Goal: Transaction & Acquisition: Purchase product/service

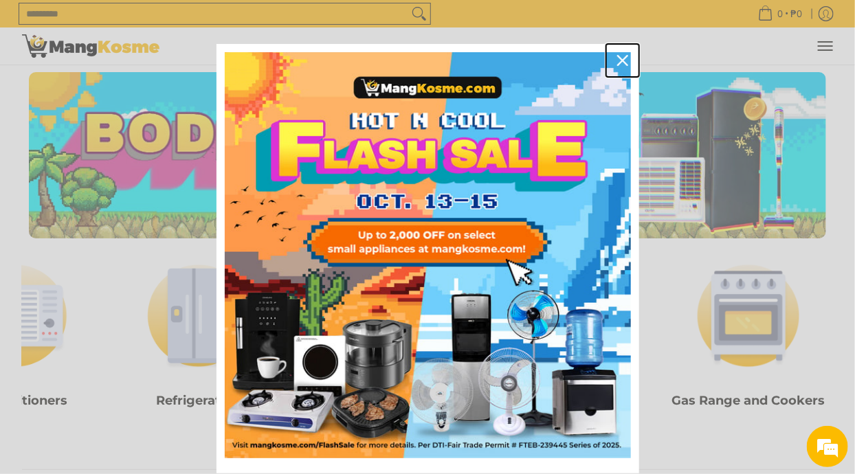
click at [625, 62] on icon "close icon" at bounding box center [622, 60] width 11 height 11
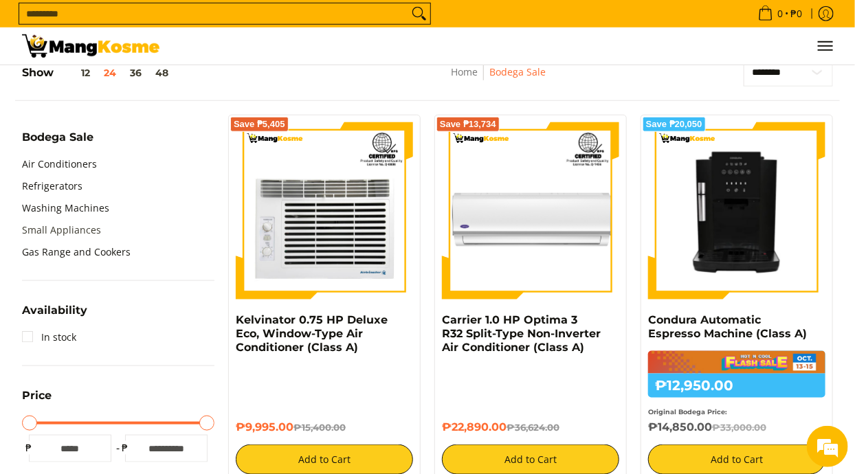
click at [36, 226] on link "Small Appliances" at bounding box center [61, 230] width 79 height 22
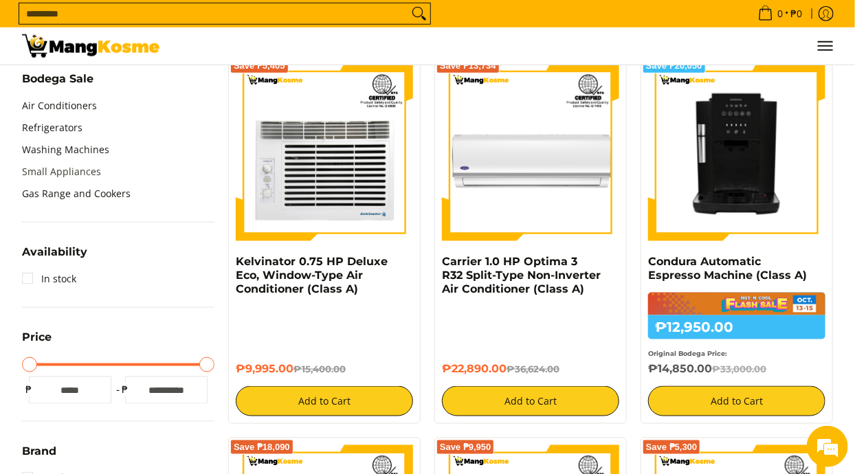
scroll to position [492, 0]
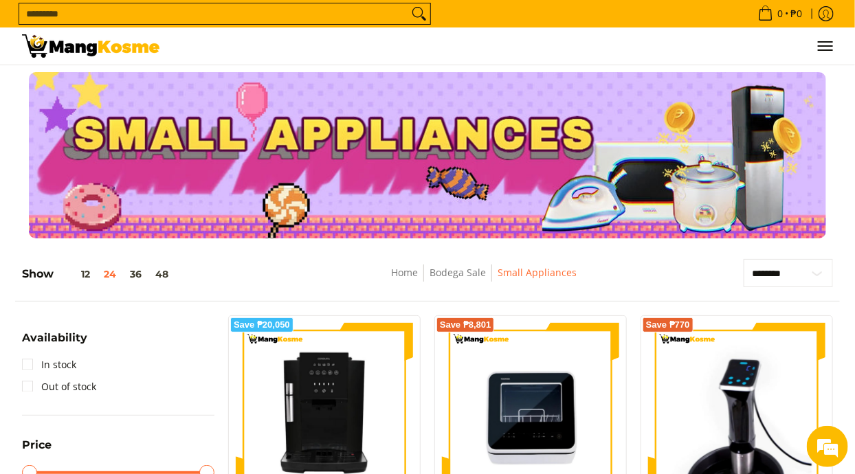
click at [72, 20] on input "Search..." at bounding box center [213, 13] width 389 height 21
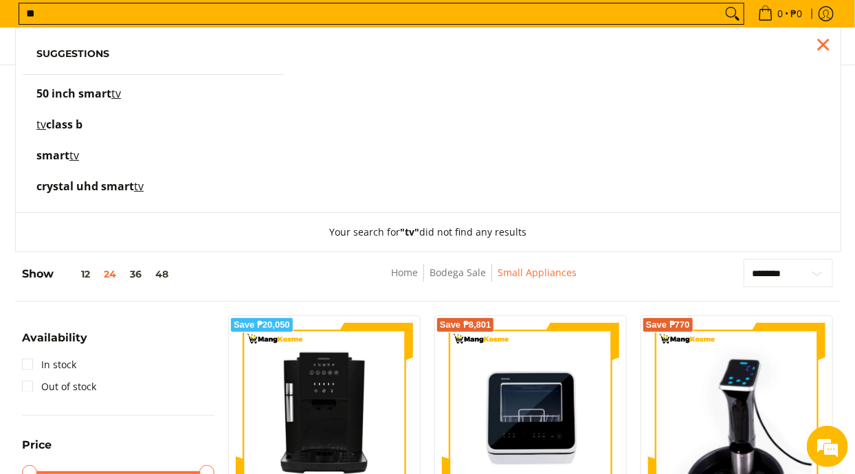
type input "**"
click at [722, 3] on button "Search" at bounding box center [733, 13] width 22 height 21
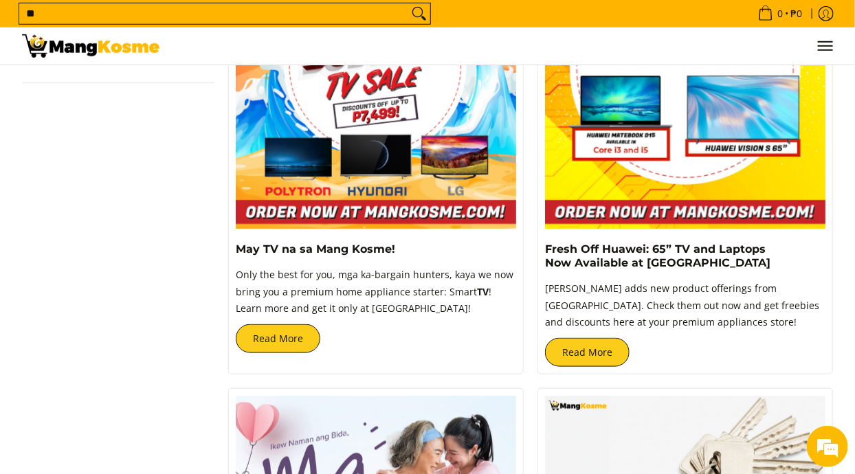
scroll to position [418, 0]
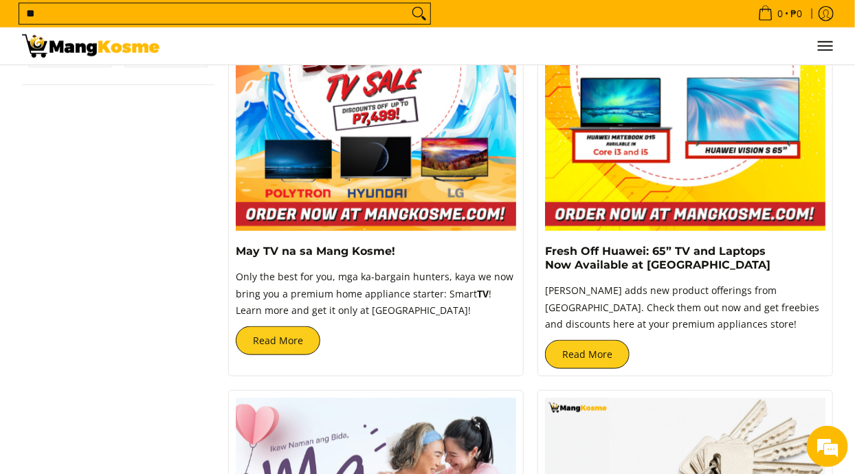
click at [637, 220] on img at bounding box center [685, 90] width 281 height 281
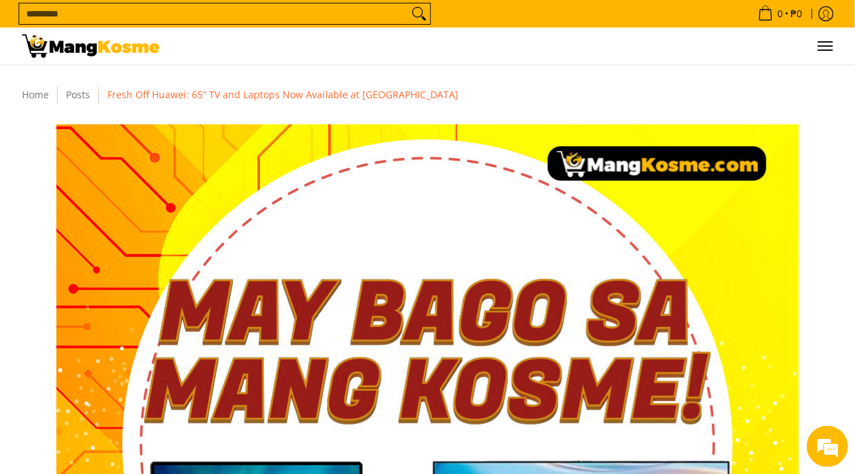
click at [54, 47] on img at bounding box center [91, 45] width 138 height 23
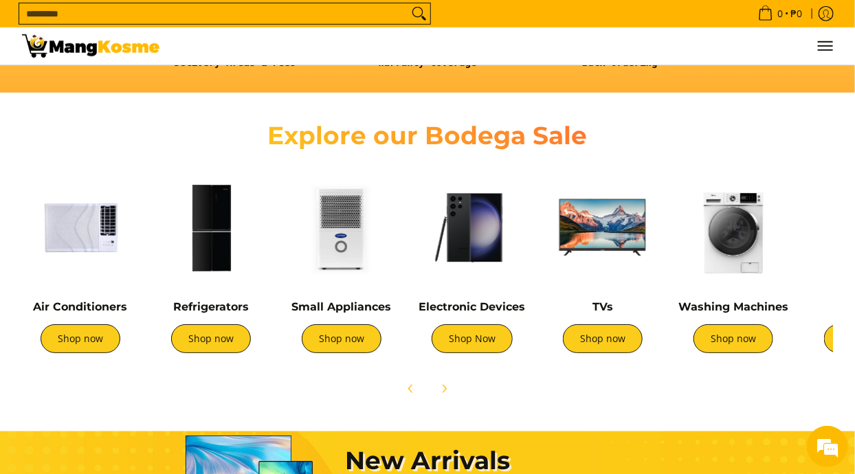
scroll to position [0, 1]
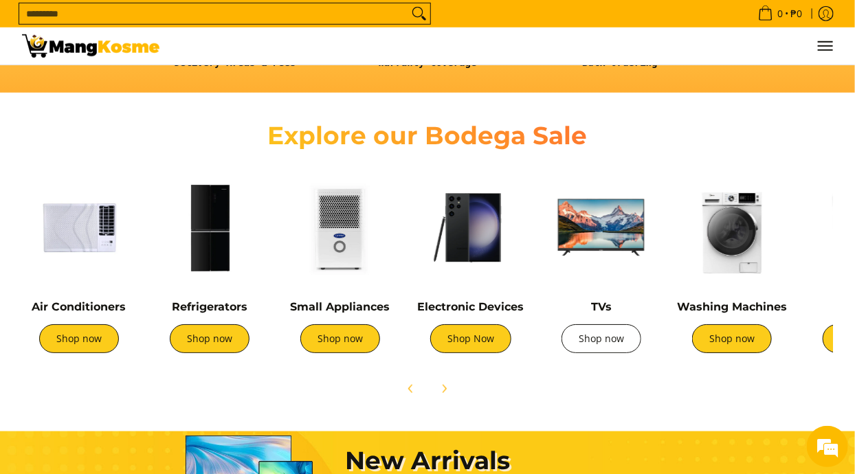
click at [594, 347] on link "Shop now" at bounding box center [602, 339] width 80 height 29
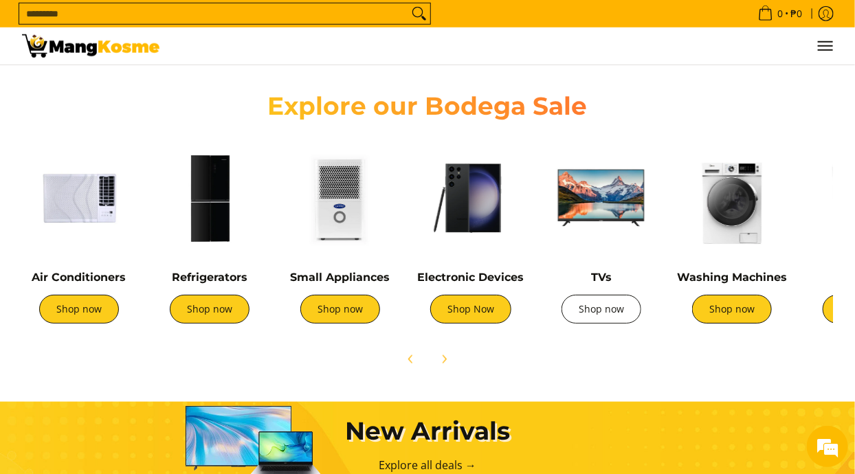
scroll to position [489, 0]
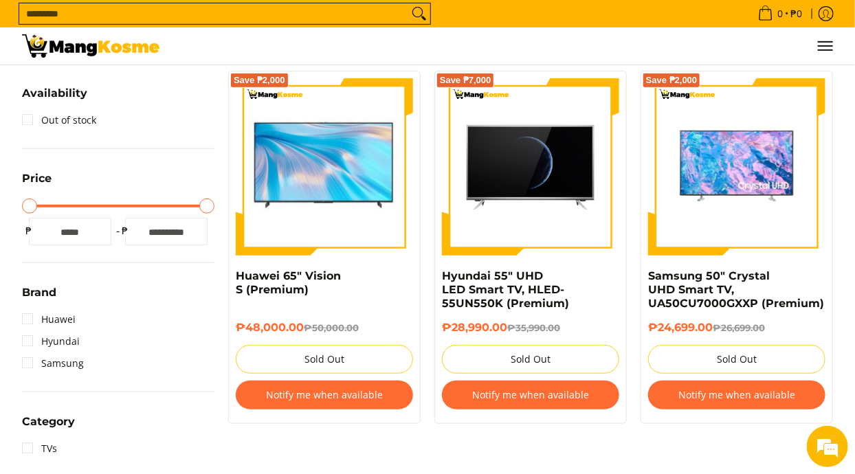
scroll to position [242, 0]
